Goal: Task Accomplishment & Management: Use online tool/utility

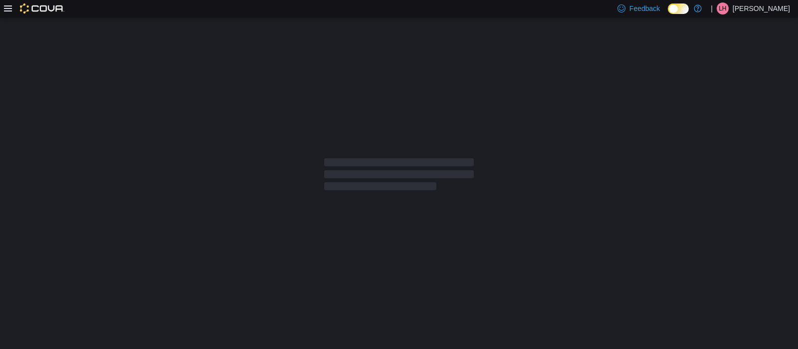
click at [7, 11] on icon at bounding box center [8, 8] width 8 height 6
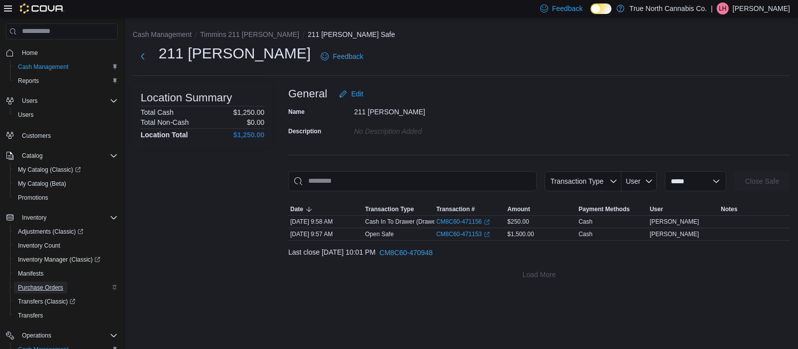
click at [48, 285] on span "Purchase Orders" at bounding box center [40, 287] width 45 height 8
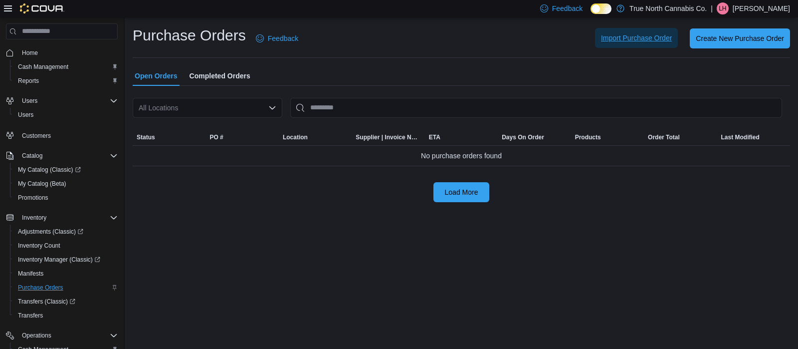
click at [646, 36] on span "Import Purchase Order" at bounding box center [636, 38] width 71 height 10
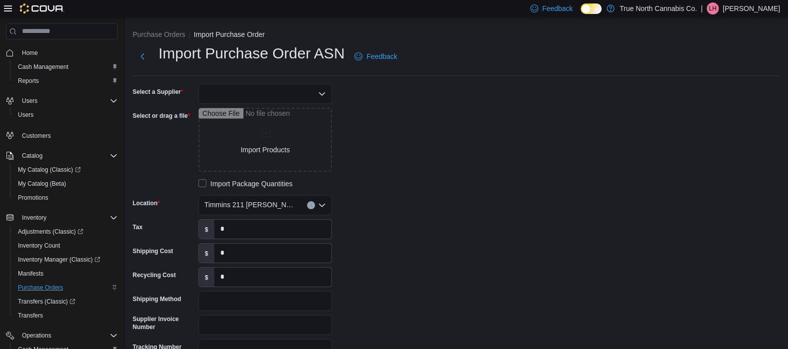
click at [252, 96] on div at bounding box center [265, 94] width 134 height 20
type input "***"
click at [256, 110] on span "OCS" at bounding box center [271, 111] width 110 height 10
click at [410, 142] on div "Select a Supplier OCS Select or drag a file Import Products Import Package Quan…" at bounding box center [282, 233] width 299 height 299
